Goal: Entertainment & Leisure: Consume media (video, audio)

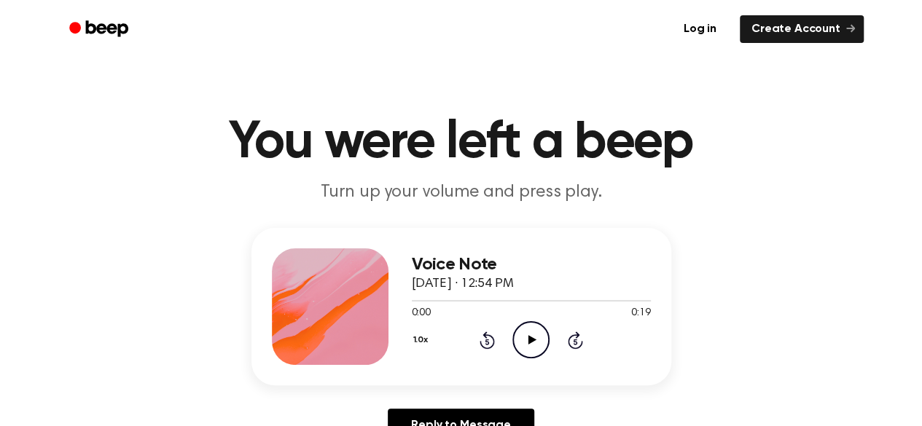
click at [528, 343] on icon at bounding box center [532, 339] width 8 height 9
click at [522, 345] on icon "Pause Audio" at bounding box center [530, 339] width 37 height 37
click at [487, 342] on icon "Rewind 5 seconds" at bounding box center [487, 340] width 16 height 19
click at [487, 338] on icon "Rewind 5 seconds" at bounding box center [487, 340] width 16 height 19
click at [543, 348] on icon "Play Audio" at bounding box center [530, 339] width 37 height 37
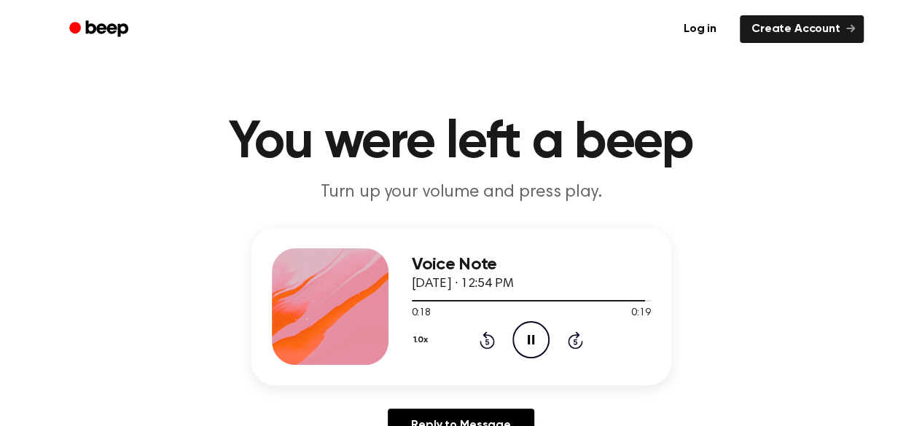
click at [544, 344] on icon "Pause Audio" at bounding box center [530, 339] width 37 height 37
click at [491, 341] on icon "Rewind 5 seconds" at bounding box center [487, 340] width 16 height 19
click at [487, 342] on icon "Rewind 5 seconds" at bounding box center [487, 340] width 16 height 19
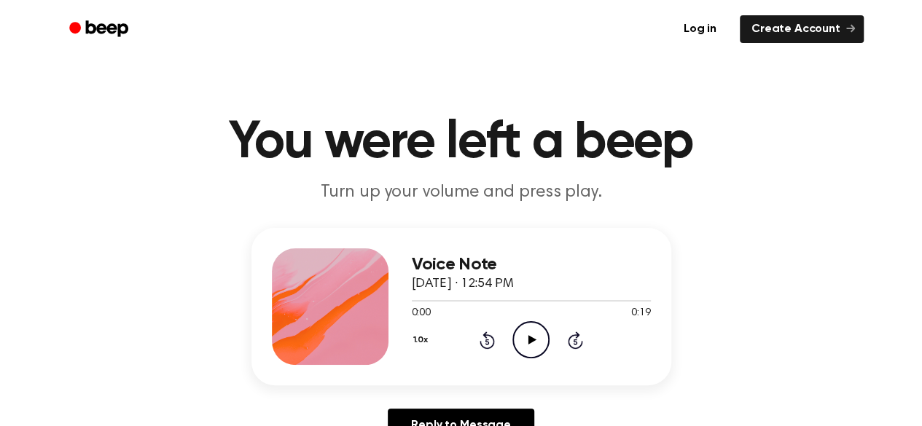
click at [544, 350] on icon "Play Audio" at bounding box center [530, 339] width 37 height 37
click at [529, 354] on icon "Pause Audio" at bounding box center [530, 339] width 37 height 37
click at [478, 344] on div "1.0x Rewind 5 seconds Play Audio Skip 5 seconds" at bounding box center [531, 339] width 239 height 37
click at [482, 341] on icon "Rewind 5 seconds" at bounding box center [487, 340] width 16 height 19
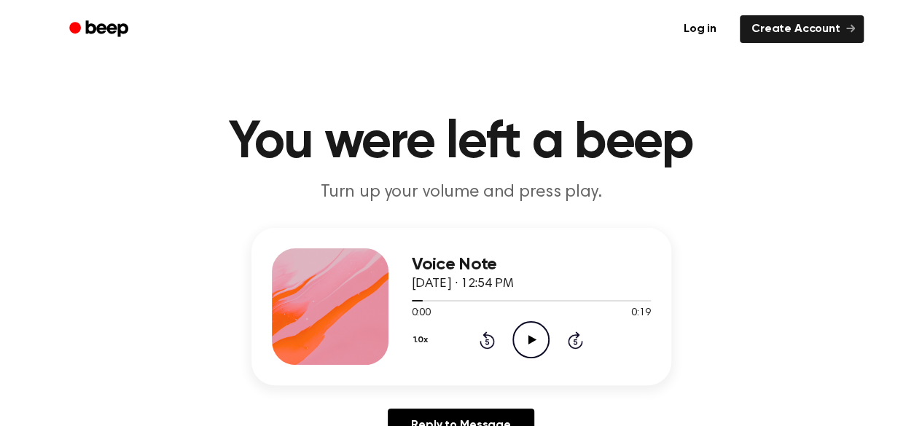
click at [525, 337] on icon "Play Audio" at bounding box center [530, 339] width 37 height 37
click at [525, 337] on icon "Pause Audio" at bounding box center [530, 339] width 37 height 37
drag, startPoint x: 650, startPoint y: 39, endPoint x: 451, endPoint y: 34, distance: 199.0
click at [451, 34] on ul "Log in Create Account" at bounding box center [508, 29] width 710 height 34
click at [491, 340] on icon "Rewind 5 seconds" at bounding box center [487, 340] width 16 height 19
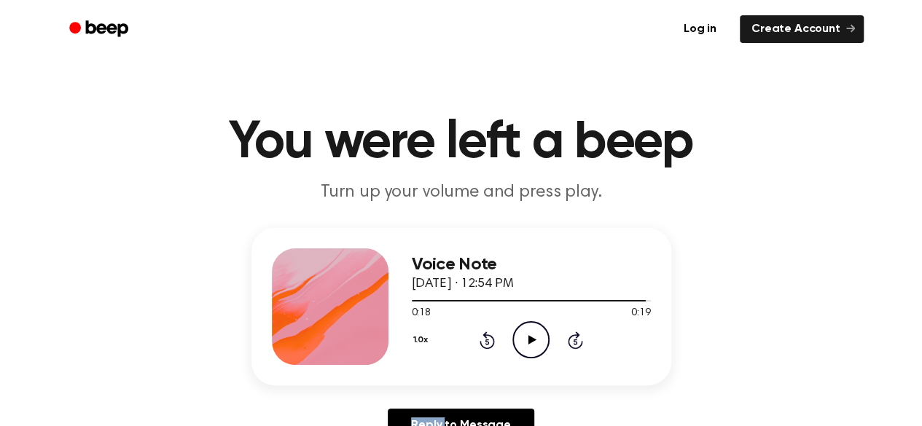
click at [491, 340] on icon "Rewind 5 seconds" at bounding box center [487, 340] width 16 height 19
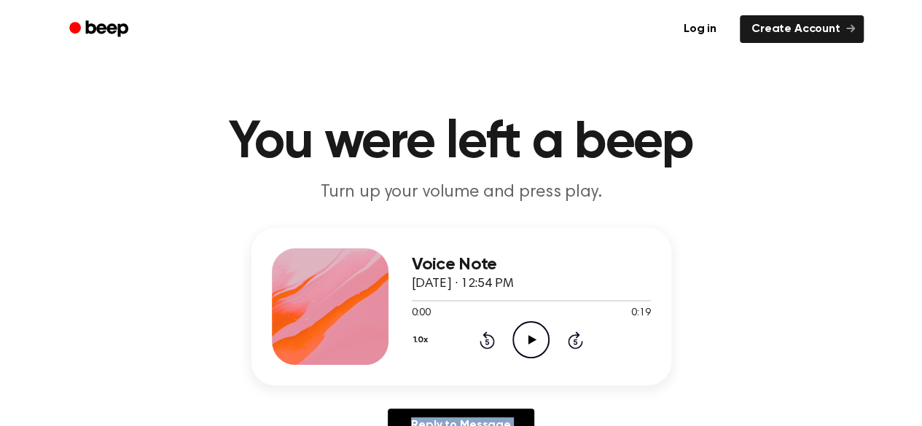
click at [535, 340] on icon "Play Audio" at bounding box center [530, 339] width 37 height 37
click at [535, 340] on icon "Pause Audio" at bounding box center [530, 339] width 37 height 37
click at [535, 340] on icon "Play Audio" at bounding box center [530, 339] width 37 height 37
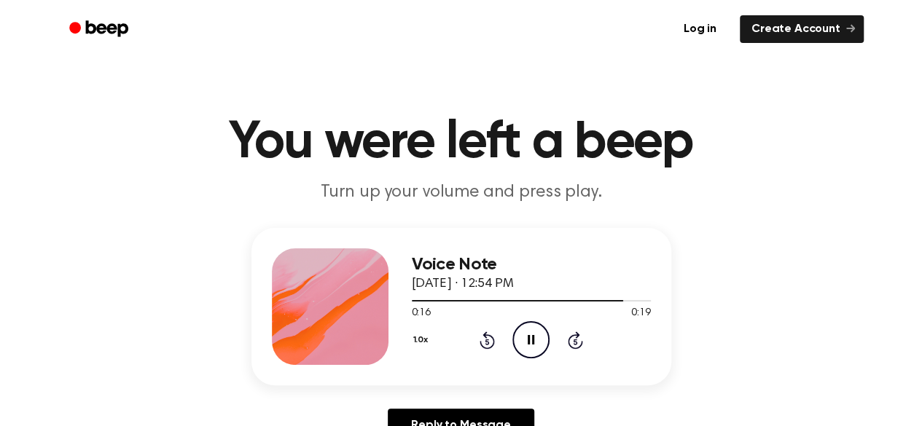
click at [524, 336] on icon "Pause Audio" at bounding box center [530, 339] width 37 height 37
click at [485, 333] on icon at bounding box center [486, 340] width 15 height 17
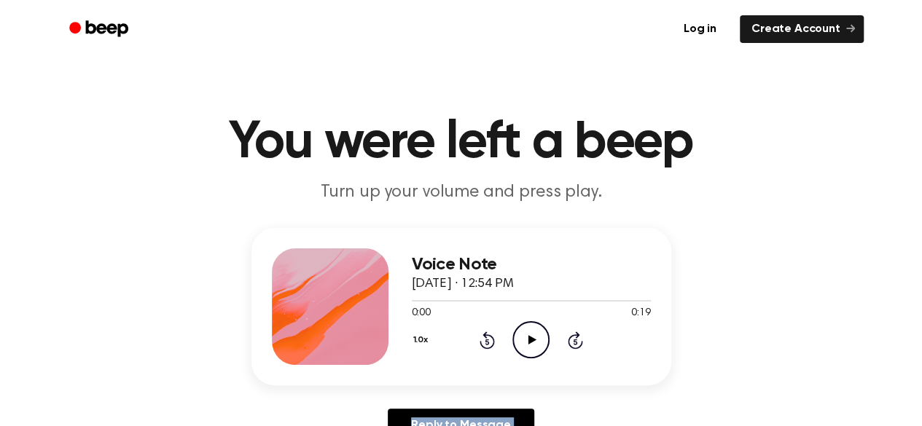
click at [485, 333] on icon at bounding box center [486, 340] width 15 height 17
click at [526, 347] on icon "Play Audio" at bounding box center [530, 339] width 37 height 37
click at [526, 347] on icon "Pause Audio" at bounding box center [530, 339] width 37 height 37
click at [521, 346] on icon "Play Audio" at bounding box center [530, 339] width 37 height 37
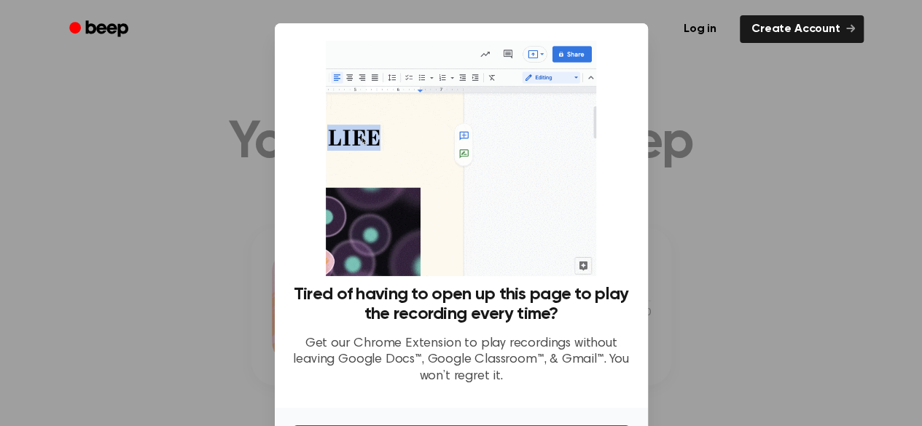
click at [732, 326] on div at bounding box center [461, 213] width 922 height 426
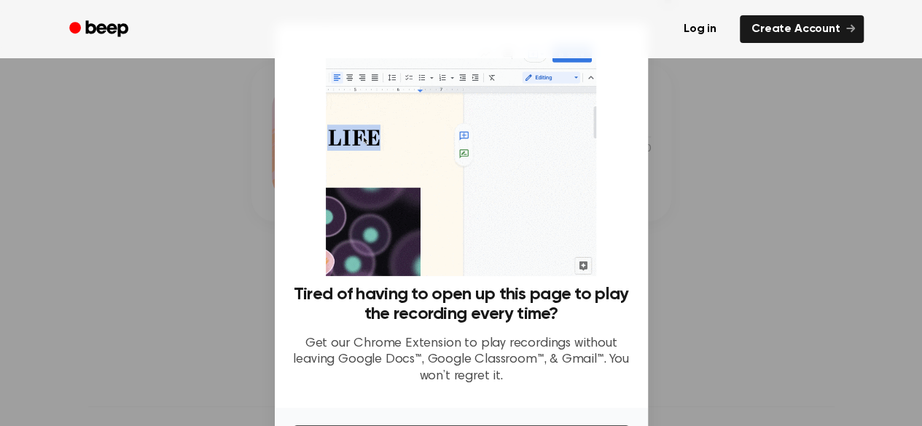
scroll to position [172, 0]
click at [704, 125] on div at bounding box center [461, 213] width 922 height 426
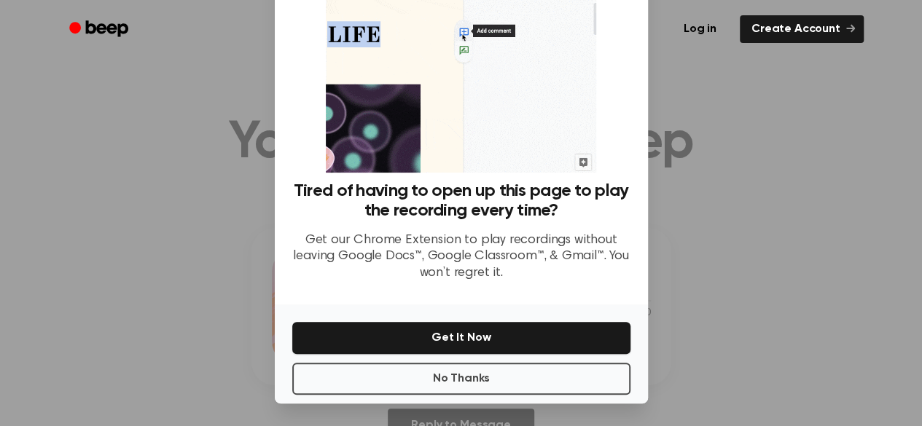
scroll to position [90, 0]
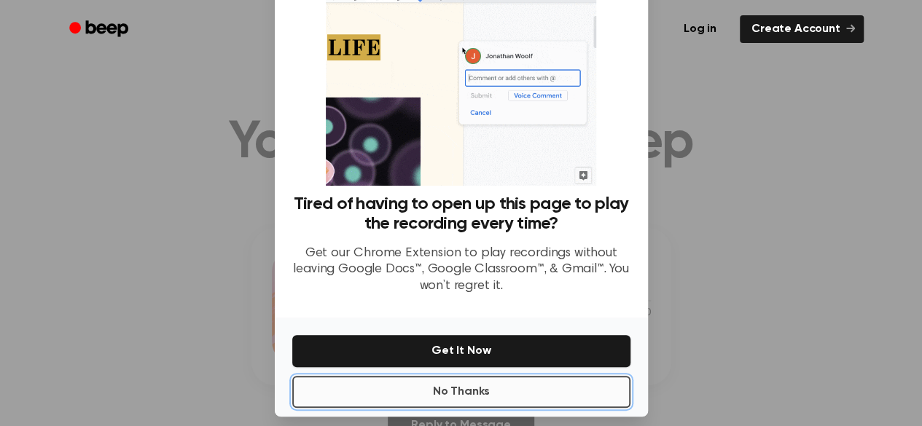
click at [521, 393] on button "No Thanks" at bounding box center [461, 392] width 338 height 32
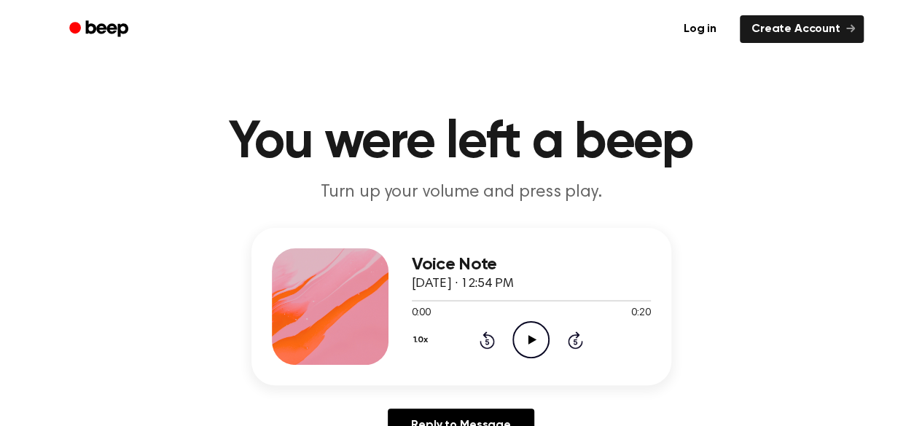
click at [528, 329] on icon "Play Audio" at bounding box center [530, 339] width 37 height 37
click at [195, 316] on div "Voice Note September 8, 2025 · 12:54 PM 0:19 0:20 Your browser does not support…" at bounding box center [460, 341] width 887 height 226
click at [529, 350] on icon "Play Audio" at bounding box center [530, 339] width 37 height 37
click at [528, 329] on icon "Pause Audio" at bounding box center [530, 339] width 37 height 37
click at [483, 337] on icon "Rewind 5 seconds" at bounding box center [487, 340] width 16 height 19
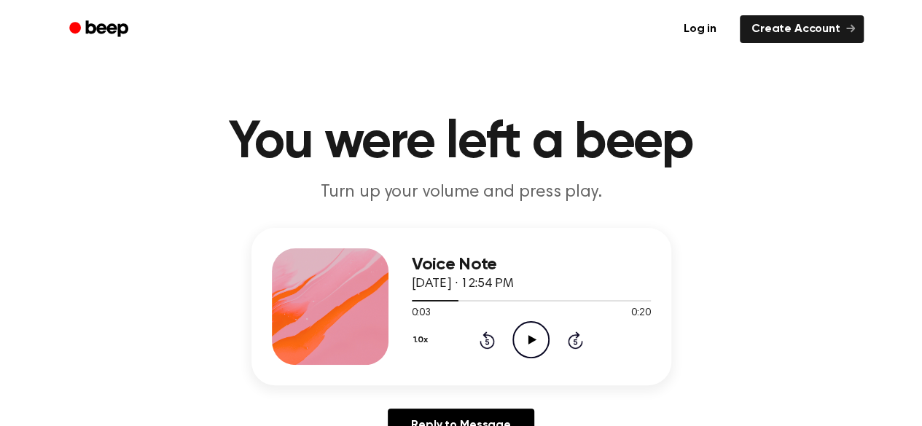
click at [483, 337] on icon "Rewind 5 seconds" at bounding box center [487, 340] width 16 height 19
click at [527, 338] on icon "Play Audio" at bounding box center [530, 339] width 37 height 37
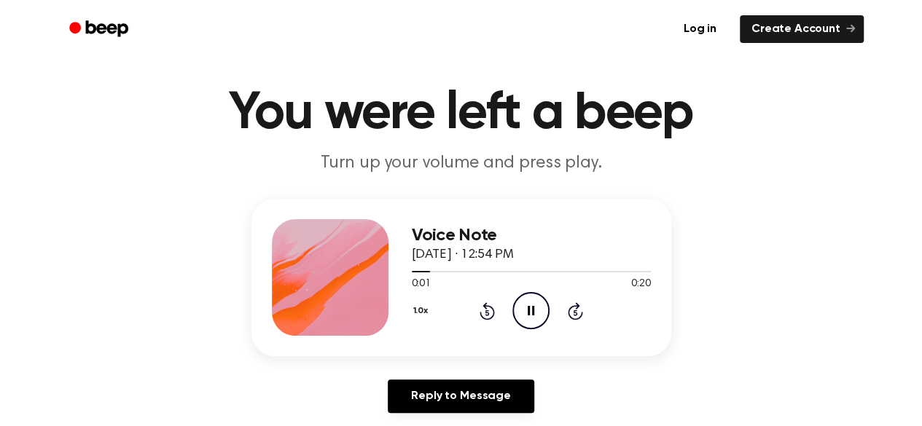
scroll to position [23, 0]
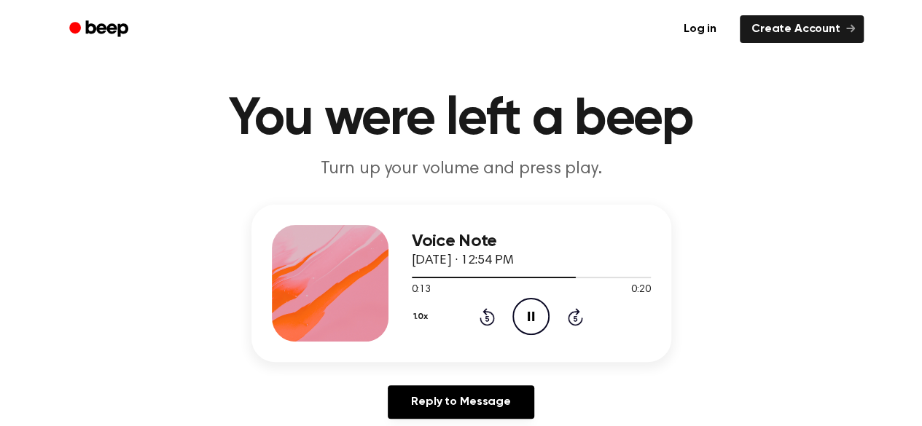
click at [535, 303] on icon "Pause Audio" at bounding box center [530, 316] width 37 height 37
click at [535, 303] on icon "Play Audio" at bounding box center [530, 316] width 37 height 37
